Goal: Download file/media

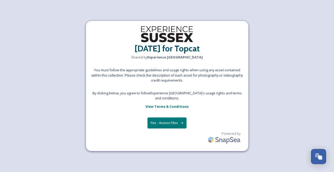
click at [161, 122] on button "Yes - Access Files" at bounding box center [167, 122] width 39 height 11
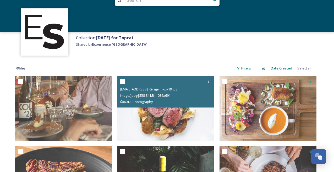
scroll to position [17, 0]
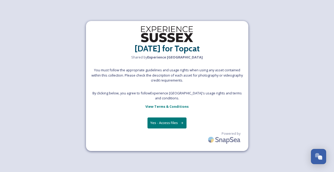
click at [166, 120] on button "Yes - Access Files" at bounding box center [167, 122] width 39 height 11
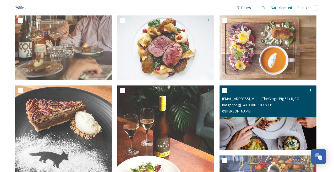
scroll to position [75, 0]
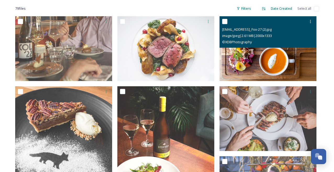
click at [224, 20] on input "checkbox" at bounding box center [224, 21] width 5 height 5
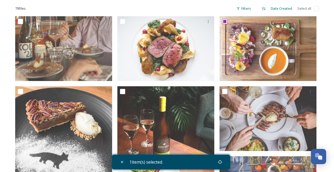
click at [207, 162] on div "1 item(s) selected." at bounding box center [171, 162] width 118 height 15
click at [220, 162] on icon at bounding box center [220, 162] width 4 height 4
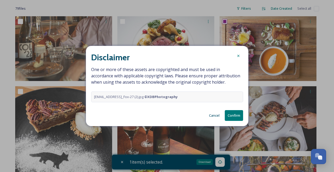
click at [212, 119] on button "Cancel" at bounding box center [215, 115] width 16 height 10
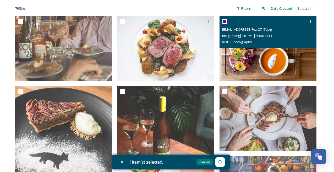
click at [224, 22] on input "checkbox" at bounding box center [224, 21] width 5 height 5
checkbox input "false"
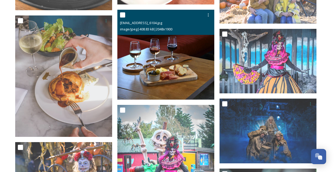
scroll to position [286, 0]
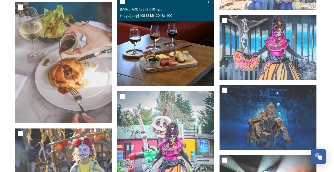
click at [124, 2] on input "checkbox" at bounding box center [122, 1] width 5 height 5
checkbox input "true"
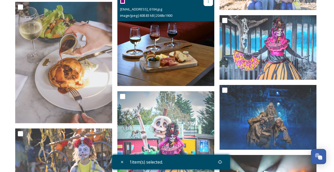
click at [208, 2] on icon at bounding box center [208, 1] width 4 height 4
click at [200, 26] on div "Download" at bounding box center [202, 23] width 21 height 10
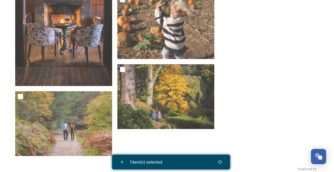
scroll to position [2586, 0]
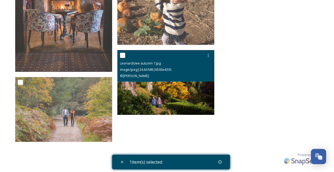
click at [124, 55] on input "checkbox" at bounding box center [122, 55] width 5 height 5
checkbox input "true"
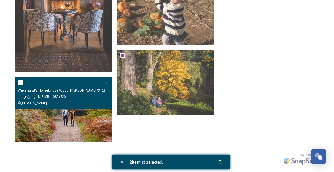
click at [20, 83] on input "checkbox" at bounding box center [20, 82] width 5 height 5
checkbox input "true"
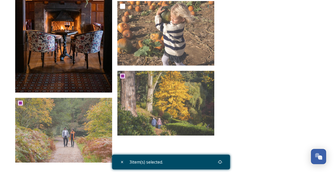
scroll to position [2565, 0]
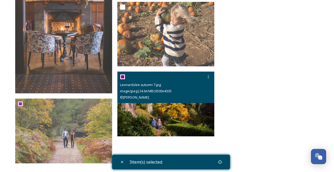
click at [123, 77] on input "checkbox" at bounding box center [122, 76] width 5 height 5
checkbox input "false"
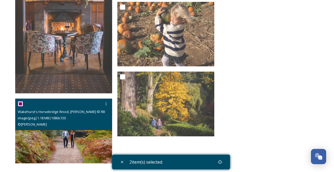
click at [24, 104] on div at bounding box center [64, 103] width 93 height 9
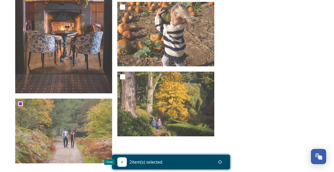
click at [121, 162] on icon at bounding box center [122, 162] width 4 height 4
checkbox input "false"
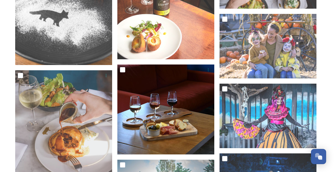
scroll to position [0, 0]
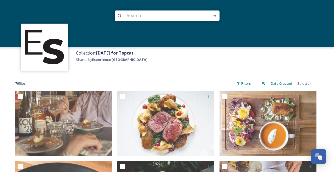
click at [86, 51] on span "Collection: Halloween for Topcat" at bounding box center [105, 53] width 58 height 6
click at [43, 44] on img at bounding box center [45, 47] width 42 height 42
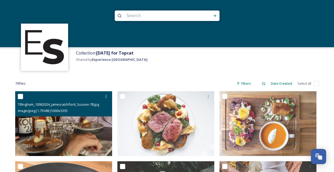
click at [21, 96] on input "checkbox" at bounding box center [20, 96] width 5 height 5
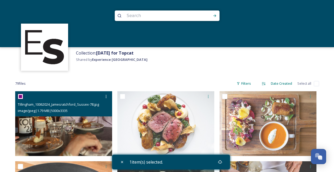
click at [21, 96] on input "checkbox" at bounding box center [20, 96] width 5 height 5
checkbox input "false"
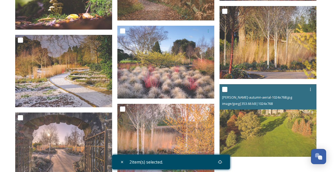
scroll to position [1893, 0]
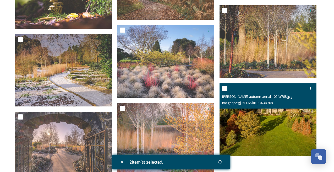
click at [227, 86] on input "checkbox" at bounding box center [224, 88] width 5 height 5
checkbox input "true"
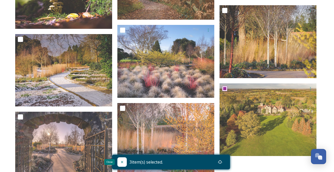
click at [123, 162] on icon at bounding box center [122, 162] width 4 height 4
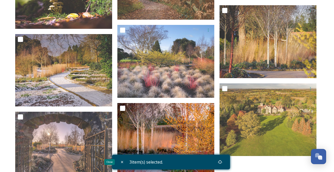
checkbox input "false"
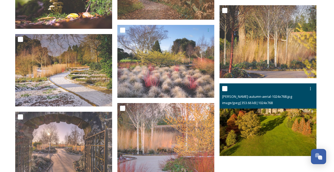
click at [225, 88] on input "checkbox" at bounding box center [224, 88] width 5 height 5
checkbox input "true"
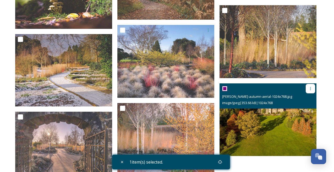
click at [311, 88] on icon at bounding box center [310, 88] width 4 height 4
click at [300, 109] on span "Download" at bounding box center [304, 110] width 16 height 5
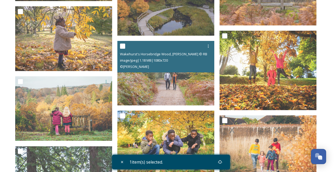
scroll to position [1415, 0]
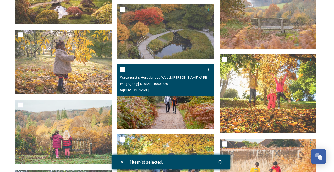
click at [124, 67] on input "checkbox" at bounding box center [122, 69] width 5 height 5
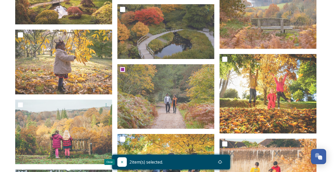
click at [119, 161] on div "Close" at bounding box center [121, 161] width 9 height 9
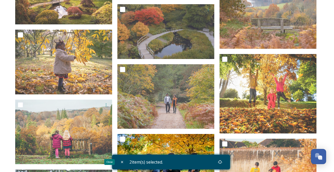
checkbox input "false"
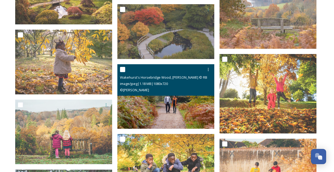
click at [123, 69] on input "checkbox" at bounding box center [122, 69] width 5 height 5
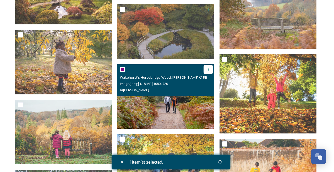
click at [211, 69] on div at bounding box center [208, 69] width 9 height 9
click at [196, 92] on span "Download" at bounding box center [202, 91] width 16 height 5
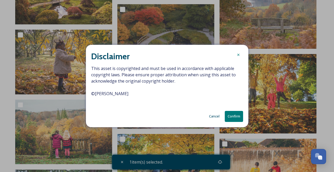
click at [212, 115] on button "Cancel" at bounding box center [215, 116] width 16 height 10
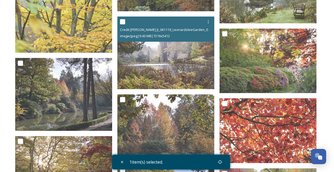
scroll to position [783, 0]
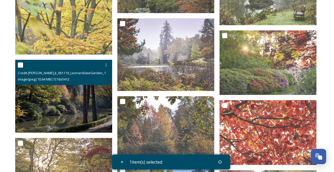
click at [20, 68] on div at bounding box center [64, 64] width 93 height 9
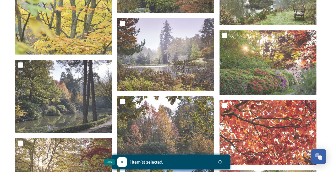
click at [122, 160] on icon at bounding box center [122, 162] width 4 height 4
checkbox input "false"
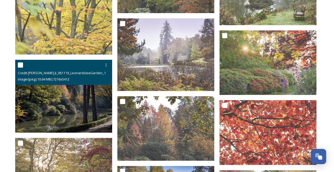
click at [21, 63] on input "checkbox" at bounding box center [20, 64] width 5 height 5
checkbox input "true"
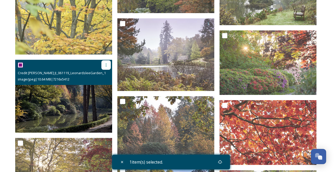
click at [105, 66] on icon at bounding box center [106, 65] width 4 height 4
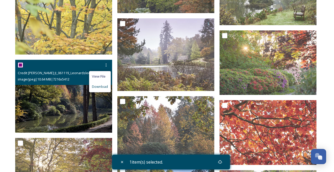
click at [99, 86] on span "Download" at bounding box center [100, 86] width 16 height 5
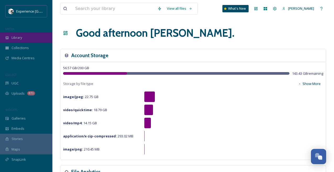
click at [33, 36] on div "Library" at bounding box center [26, 37] width 52 height 10
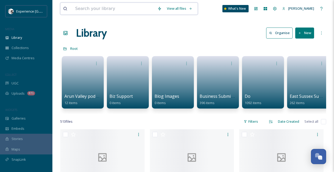
click at [84, 12] on input at bounding box center [114, 9] width 82 height 12
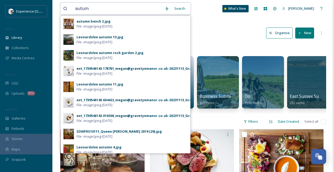
type input "autumn"
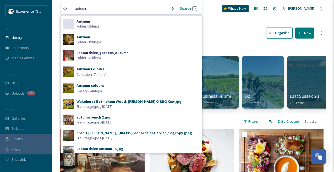
click at [92, 37] on div "Autumn Folder - 19 file(s)" at bounding box center [138, 40] width 123 height 10
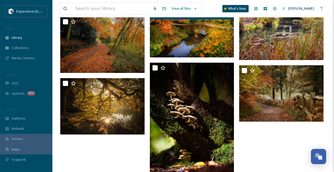
scroll to position [394, 0]
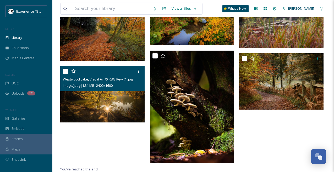
click at [65, 70] on input "checkbox" at bounding box center [65, 71] width 5 height 5
checkbox input "true"
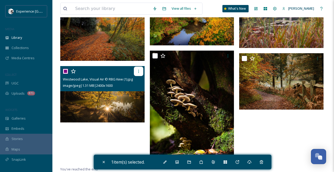
click at [142, 70] on div at bounding box center [138, 71] width 9 height 9
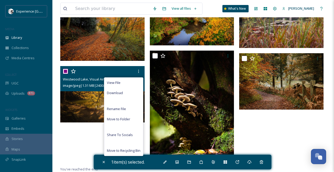
click at [118, 92] on span "Download" at bounding box center [115, 92] width 16 height 5
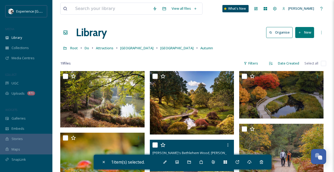
scroll to position [0, 0]
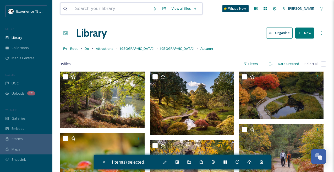
click at [137, 8] on input at bounding box center [112, 9] width 78 height 12
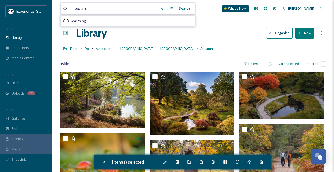
type input "autmn"
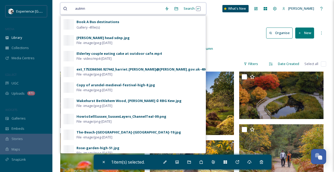
click at [126, 9] on input at bounding box center [125, 9] width 74 height 12
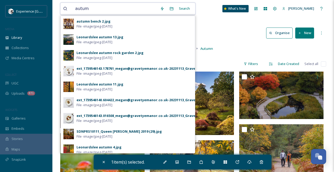
type input "autumn"
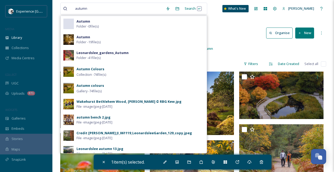
click at [88, 89] on span "Gallery - 74 file(s)" at bounding box center [89, 91] width 25 height 5
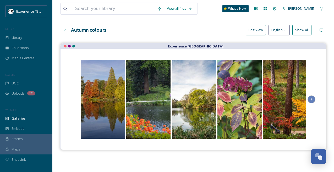
scroll to position [13, 0]
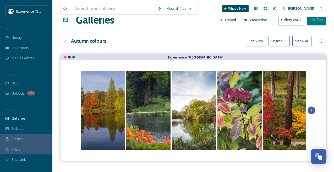
click at [311, 108] on icon at bounding box center [311, 110] width 7 height 8
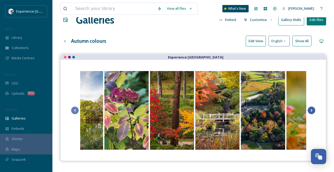
click at [311, 108] on icon at bounding box center [311, 110] width 7 height 8
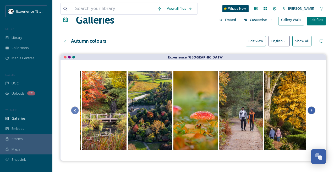
click at [311, 108] on icon at bounding box center [311, 110] width 7 height 8
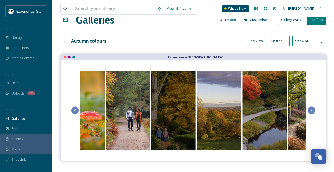
click at [160, 115] on div at bounding box center [173, 110] width 44 height 79
click at [173, 102] on div at bounding box center [173, 110] width 44 height 79
click at [176, 103] on div at bounding box center [173, 110] width 44 height 79
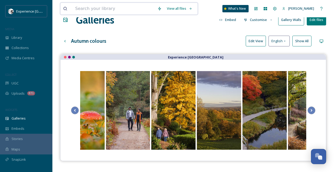
click at [138, 7] on input at bounding box center [114, 9] width 82 height 12
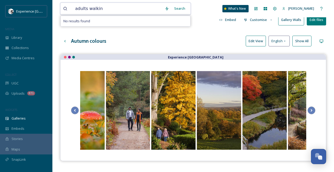
type input "adults walking"
drag, startPoint x: 85, startPoint y: 8, endPoint x: 55, endPoint y: 14, distance: 30.8
click at [56, 15] on div "adults walking Search No results found What's New [PERSON_NAME] Galleries Embed…" at bounding box center [193, 110] width 282 height 247
click at [84, 6] on span "adults walking" at bounding box center [87, 9] width 28 height 8
drag, startPoint x: 86, startPoint y: 9, endPoint x: 71, endPoint y: 6, distance: 16.0
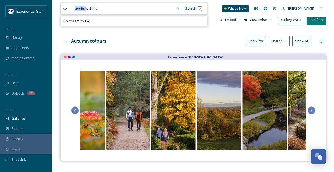
click at [72, 8] on div "adults walking" at bounding box center [118, 9] width 110 height 12
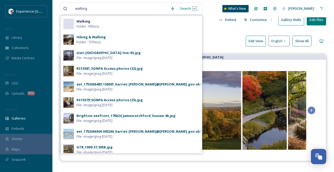
click at [88, 35] on strong "Hiking & Walking" at bounding box center [91, 37] width 29 height 5
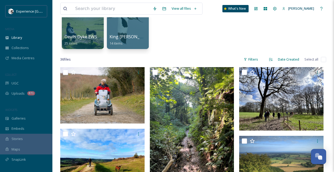
scroll to position [105, 0]
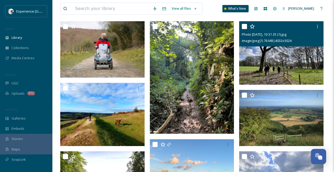
click at [244, 26] on input "checkbox" at bounding box center [244, 26] width 5 height 5
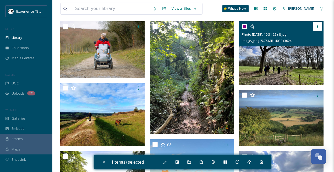
click at [318, 26] on icon at bounding box center [317, 26] width 1 height 3
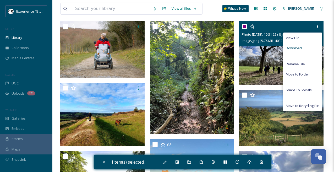
click at [297, 48] on span "Download" at bounding box center [294, 48] width 16 height 5
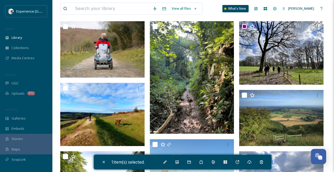
click at [298, 15] on div "View all files What's New [PERSON_NAME]" at bounding box center [193, 8] width 266 height 17
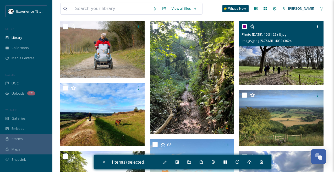
click at [247, 25] on input "checkbox" at bounding box center [244, 26] width 5 height 5
checkbox input "false"
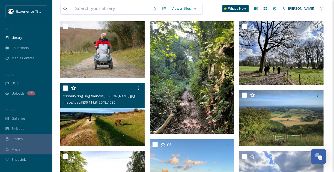
click at [66, 88] on input "checkbox" at bounding box center [65, 87] width 5 height 5
checkbox input "true"
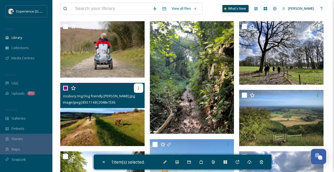
click at [140, 87] on icon at bounding box center [139, 88] width 4 height 4
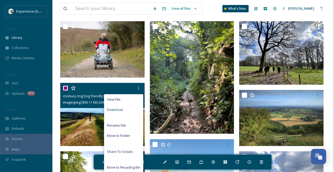
click at [118, 110] on span "Download" at bounding box center [115, 109] width 16 height 5
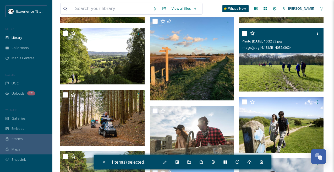
scroll to position [227, 0]
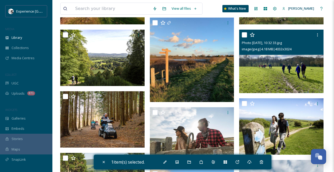
click at [246, 35] on input "checkbox" at bounding box center [244, 34] width 5 height 5
checkbox input "true"
click at [318, 35] on icon at bounding box center [318, 35] width 4 height 4
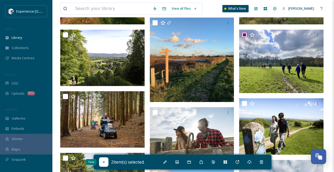
click at [102, 162] on icon at bounding box center [104, 162] width 4 height 4
checkbox input "false"
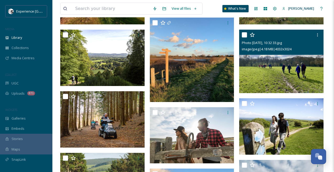
click at [244, 35] on input "checkbox" at bounding box center [244, 34] width 5 height 5
checkbox input "true"
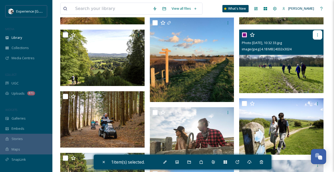
click at [319, 33] on icon at bounding box center [318, 35] width 4 height 4
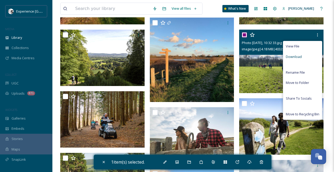
click at [300, 57] on span "Download" at bounding box center [294, 56] width 16 height 5
